Goal: Task Accomplishment & Management: Manage account settings

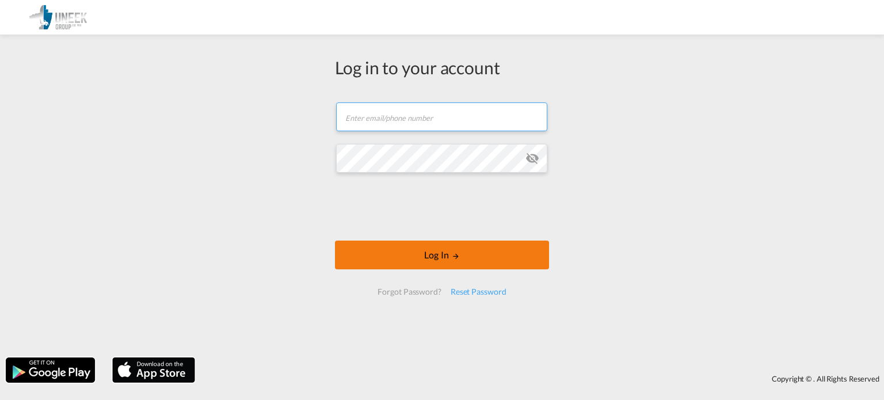
type input "[EMAIL_ADDRESS][DOMAIN_NAME]"
click at [464, 251] on button "Log In" at bounding box center [442, 254] width 214 height 29
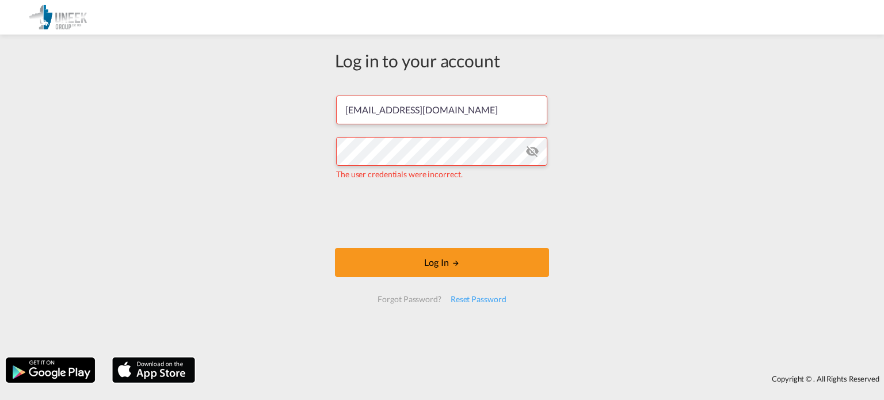
click at [534, 154] on md-icon "icon-eye-off" at bounding box center [532, 151] width 14 height 14
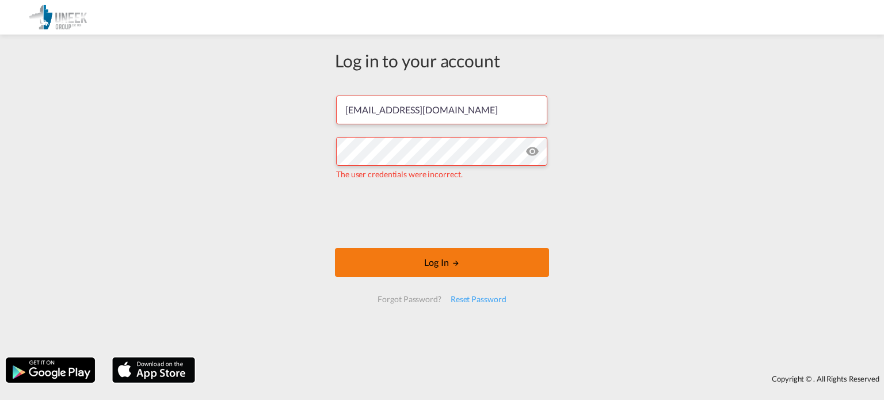
click at [434, 253] on button "Log In" at bounding box center [442, 262] width 214 height 29
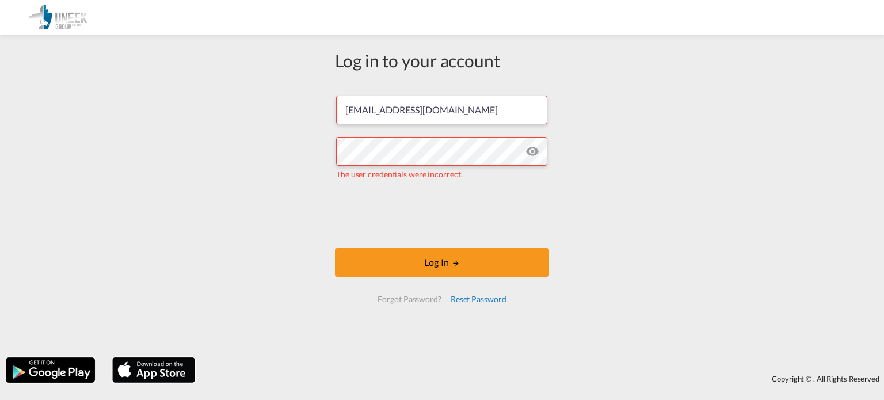
click at [469, 300] on div "Reset Password" at bounding box center [478, 299] width 65 height 21
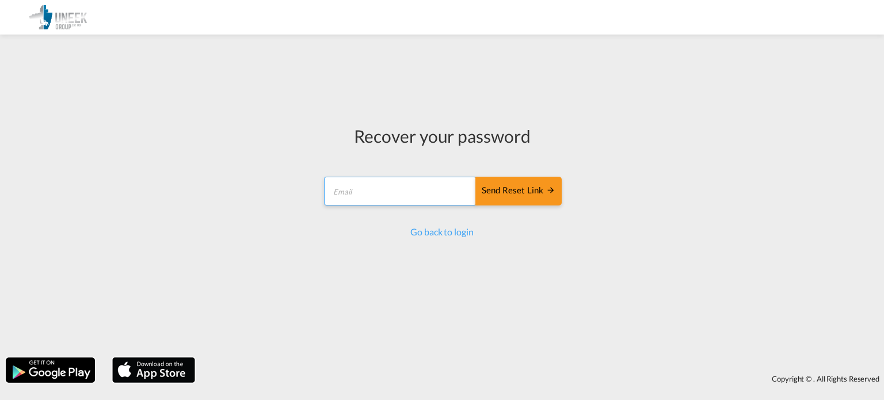
click at [403, 193] on input "email" at bounding box center [400, 191] width 152 height 29
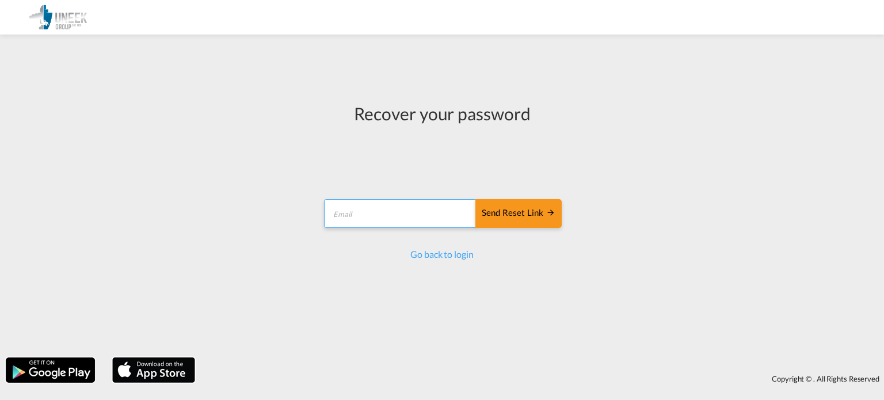
type input "[EMAIL_ADDRESS][DOMAIN_NAME]"
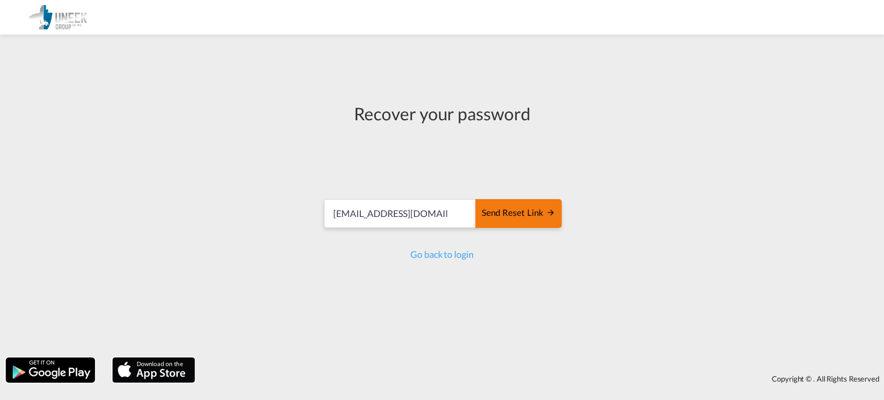
click at [497, 215] on div "Send reset link" at bounding box center [519, 213] width 74 height 13
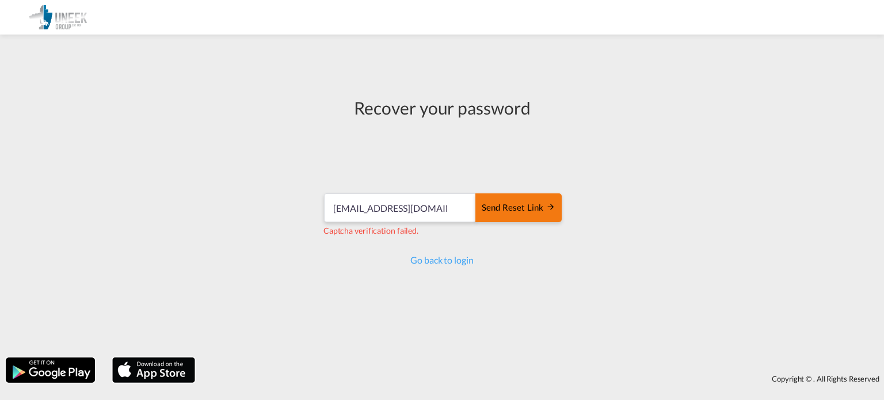
click at [517, 207] on div "Send reset link" at bounding box center [519, 207] width 74 height 13
